Goal: Check status: Check status

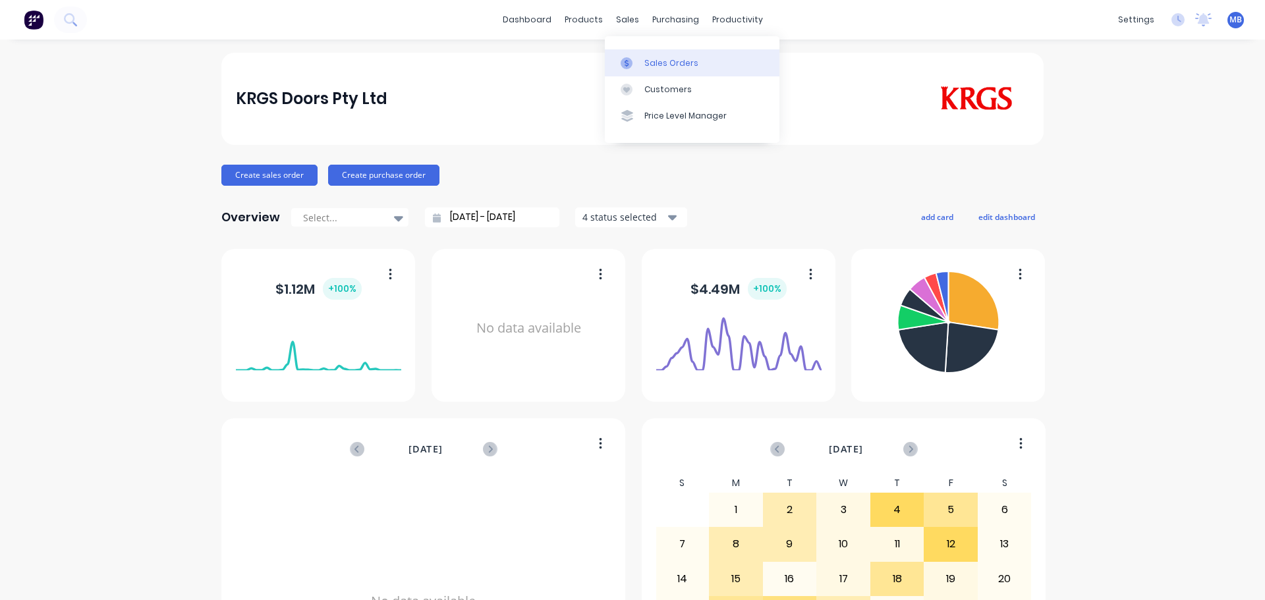
click at [643, 65] on link "Sales Orders" at bounding box center [692, 62] width 175 height 26
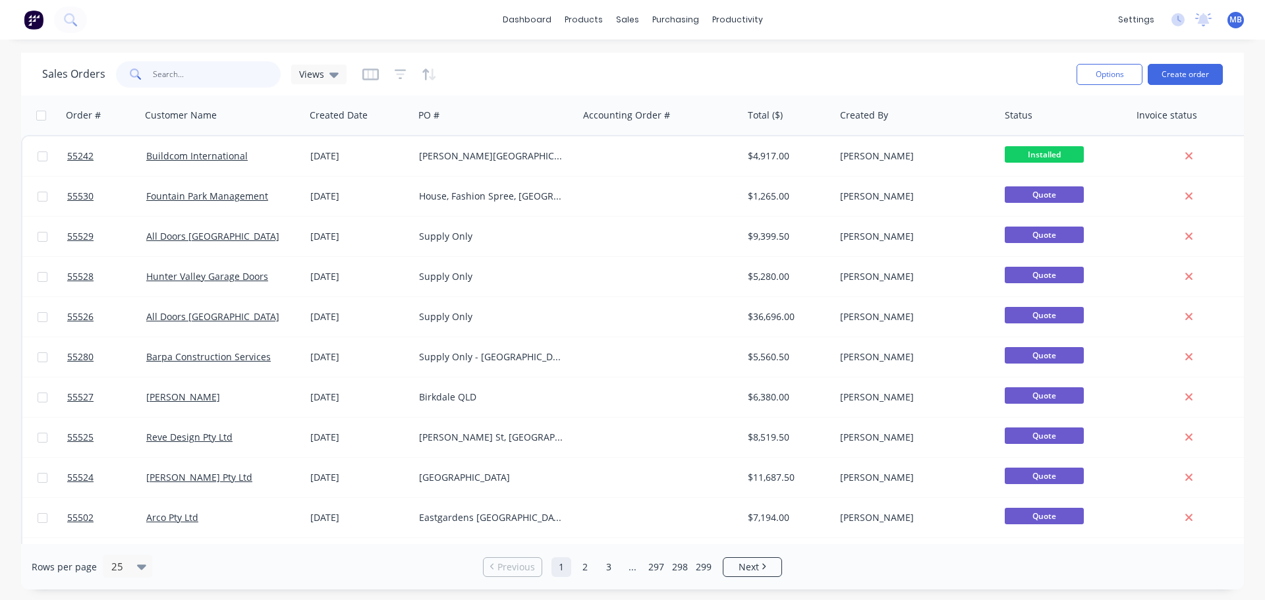
click at [182, 79] on input "text" at bounding box center [217, 74] width 129 height 26
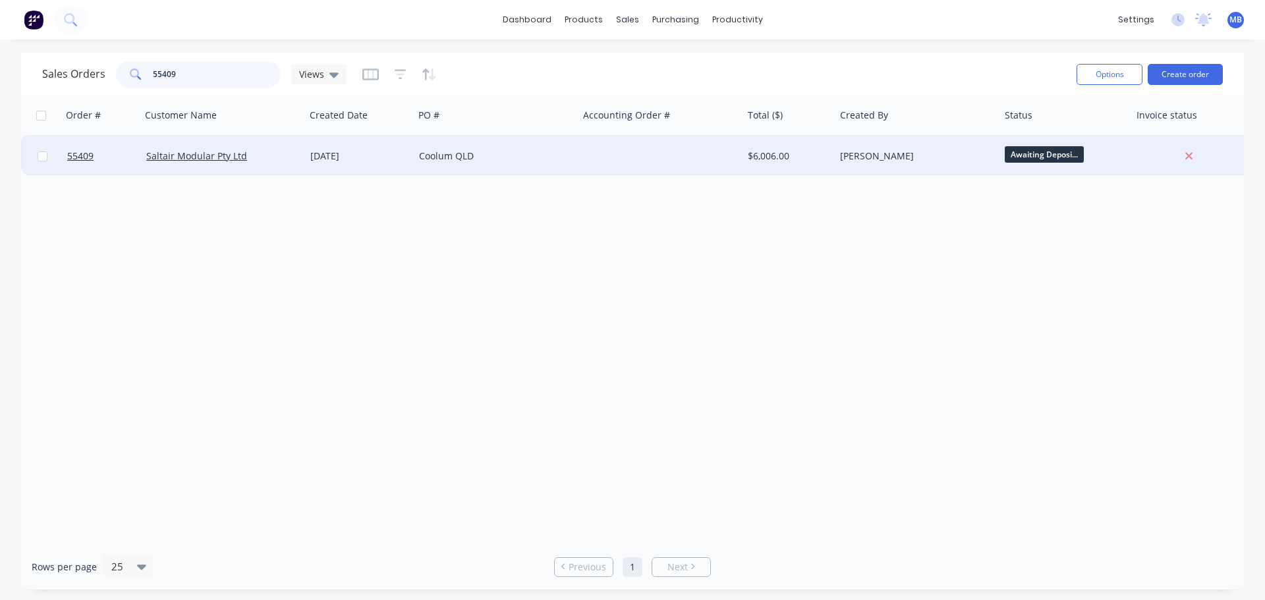
type input "55409"
click at [837, 159] on div "[PERSON_NAME]" at bounding box center [917, 156] width 165 height 40
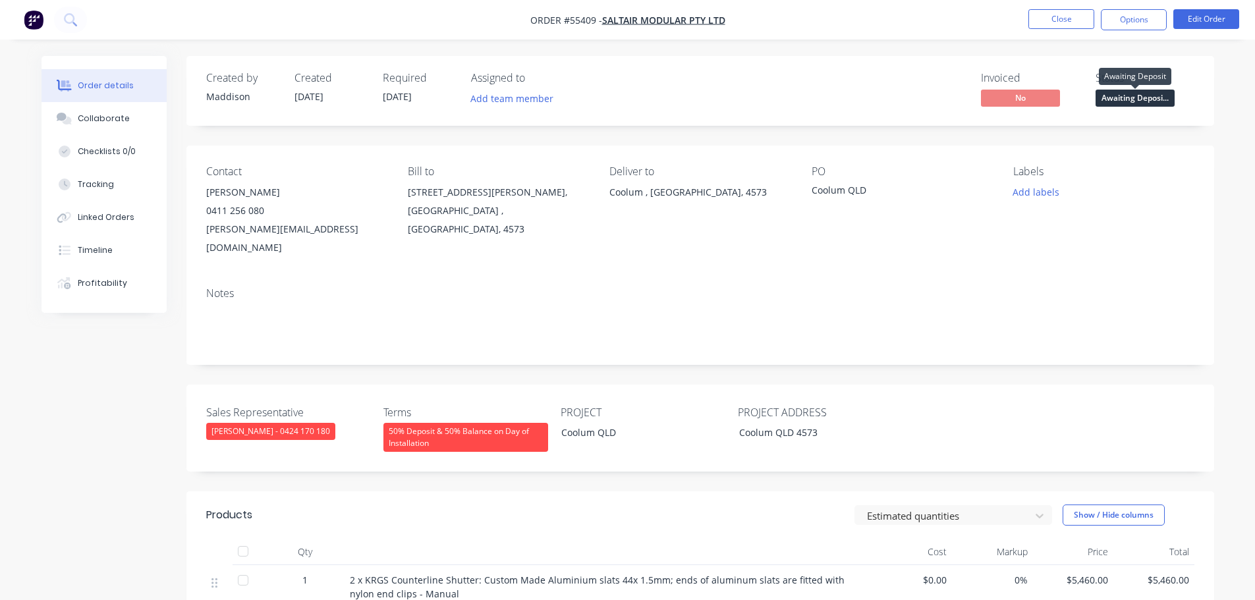
click at [1113, 101] on span "Awaiting Deposi..." at bounding box center [1135, 98] width 79 height 16
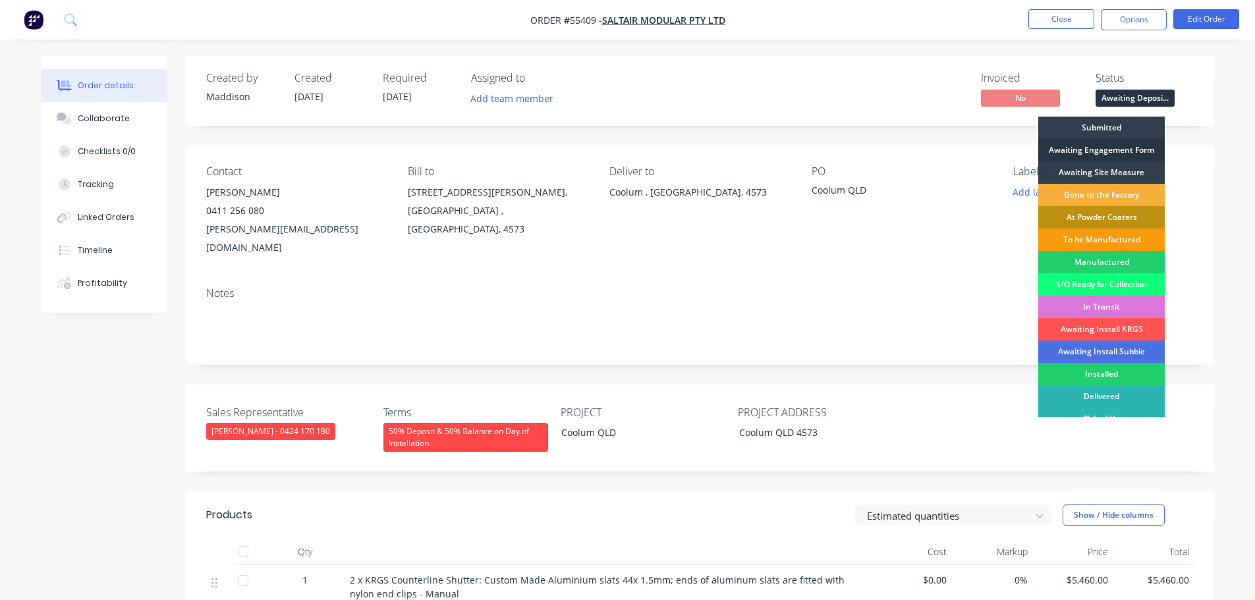
click at [1083, 149] on div "Awaiting Engagement Form" at bounding box center [1102, 150] width 127 height 22
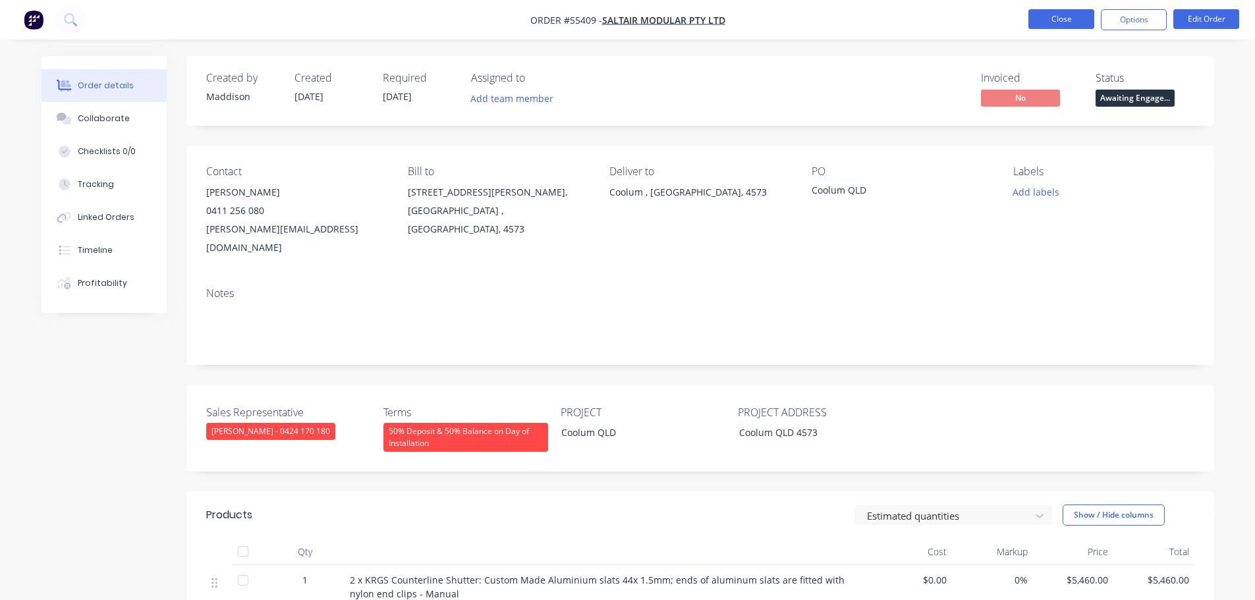
click at [1039, 20] on button "Close" at bounding box center [1062, 19] width 66 height 20
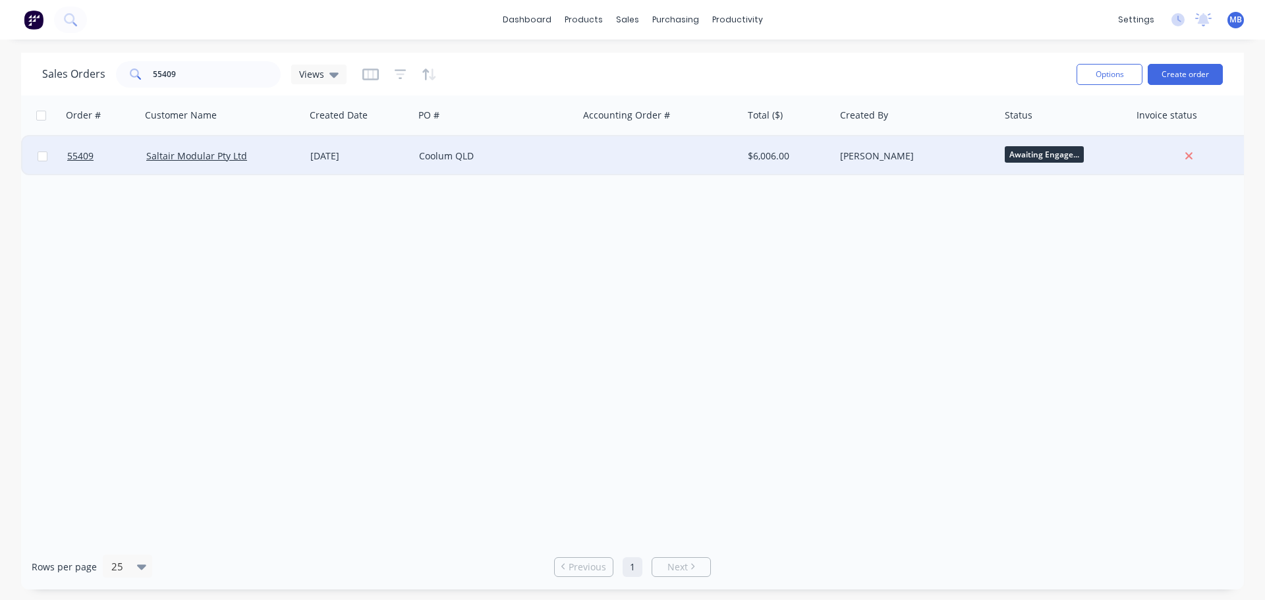
click at [1008, 152] on span "Awaiting Engage..." at bounding box center [1044, 154] width 79 height 16
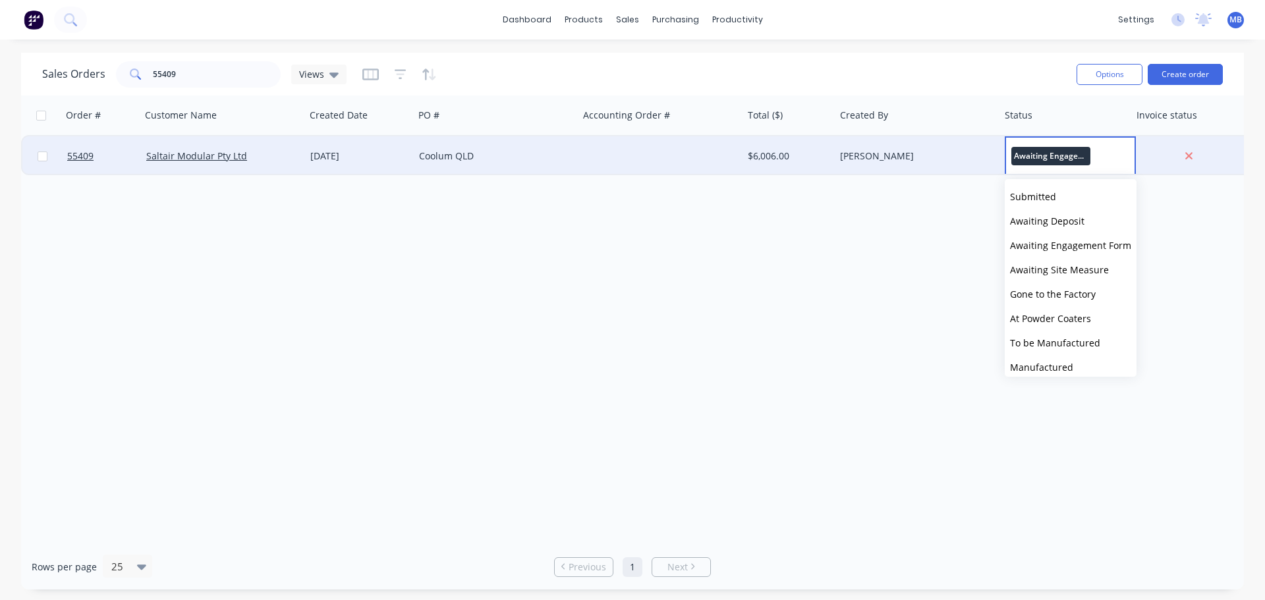
click at [918, 155] on div "[PERSON_NAME]" at bounding box center [913, 156] width 146 height 13
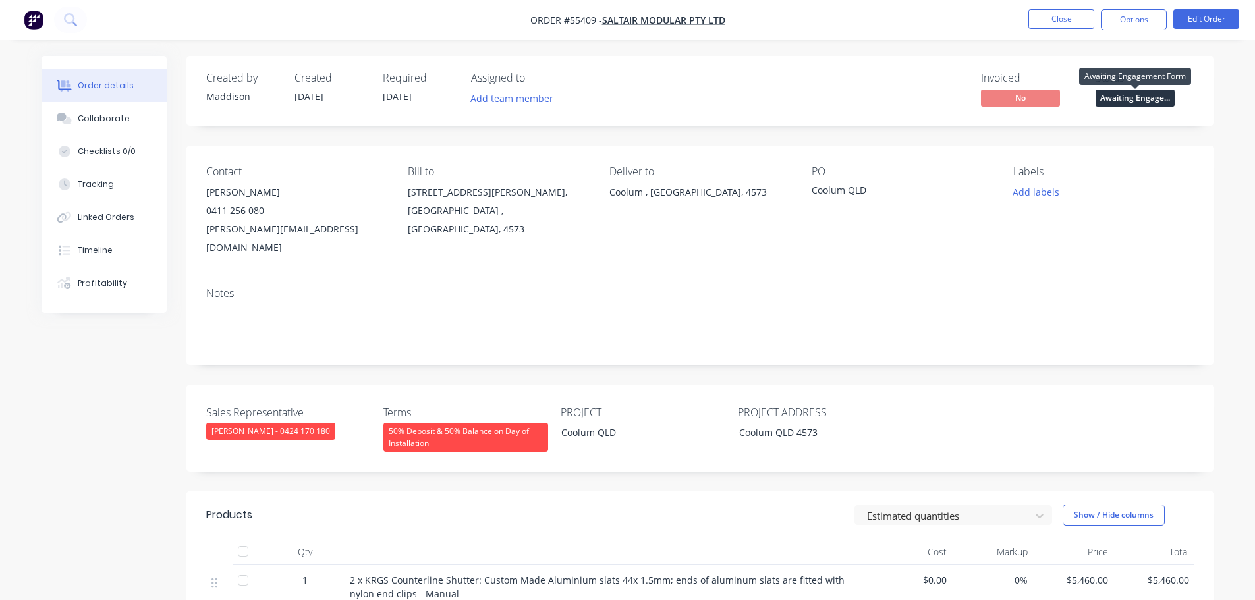
click at [1116, 98] on span "Awaiting Engage..." at bounding box center [1135, 98] width 79 height 16
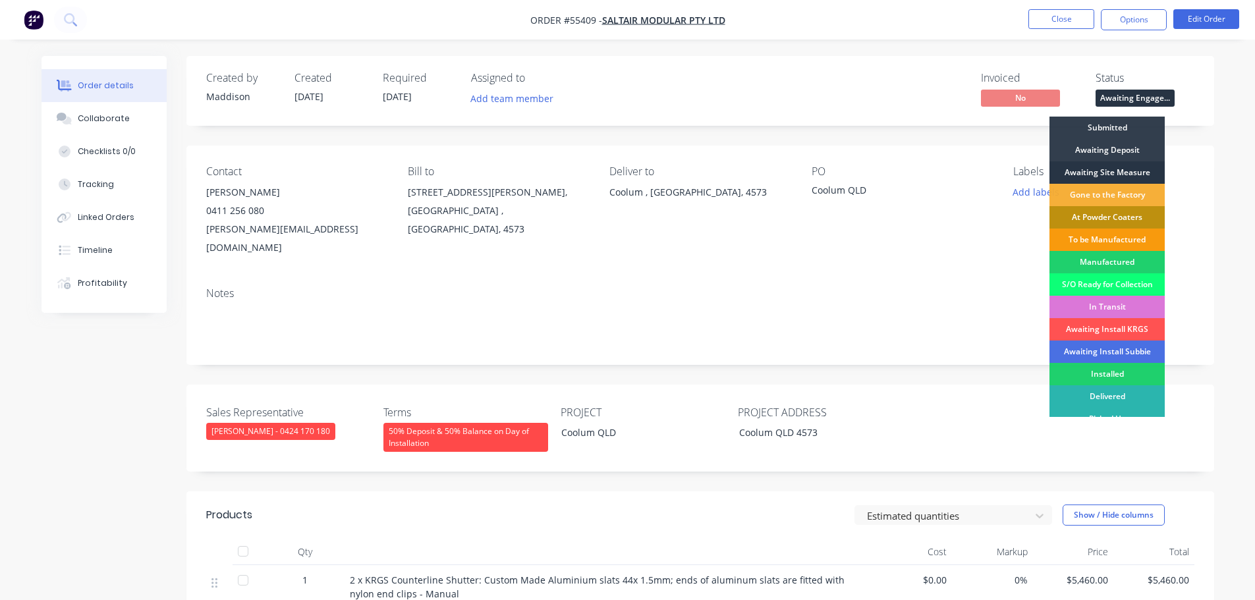
click at [1093, 167] on div "Awaiting Site Measure" at bounding box center [1107, 172] width 115 height 22
